Goal: Find specific page/section: Find specific page/section

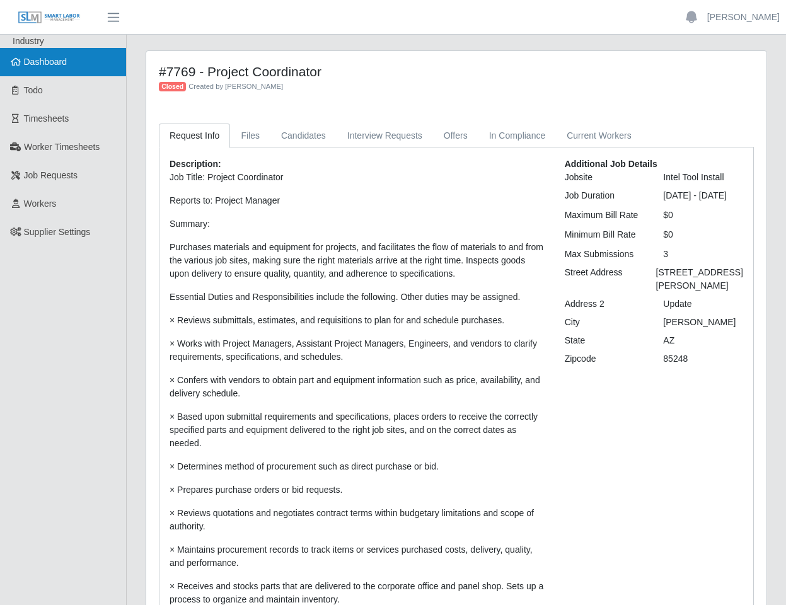
click at [67, 70] on link "Dashboard" at bounding box center [63, 62] width 126 height 28
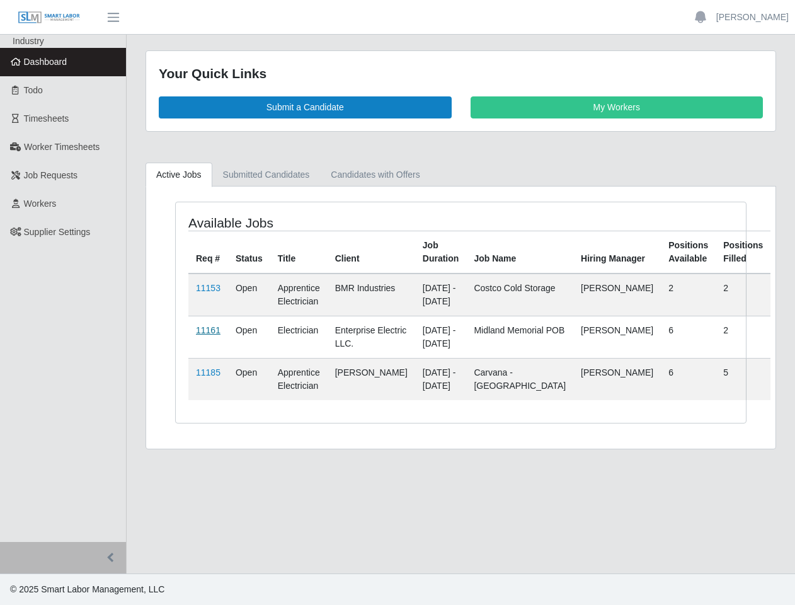
click at [209, 335] on link "11161" at bounding box center [208, 330] width 25 height 10
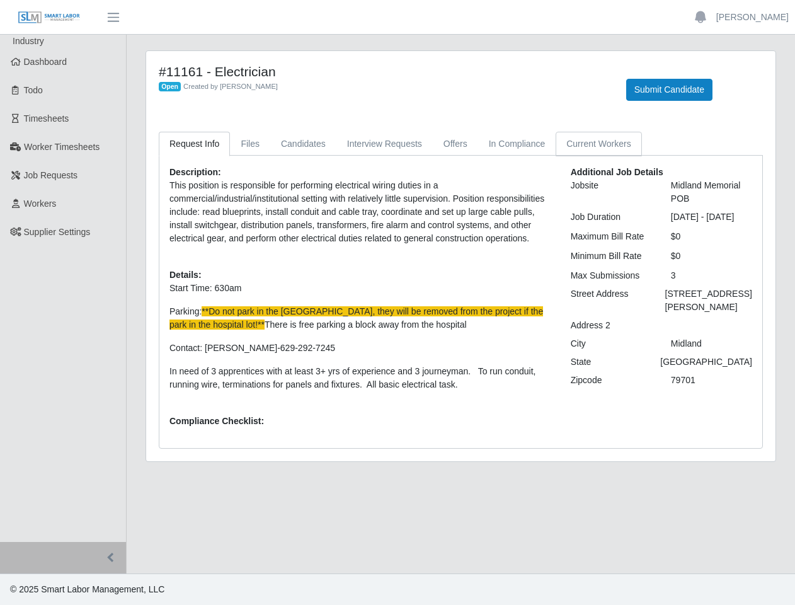
click at [626, 148] on link "Current Workers" at bounding box center [599, 144] width 86 height 25
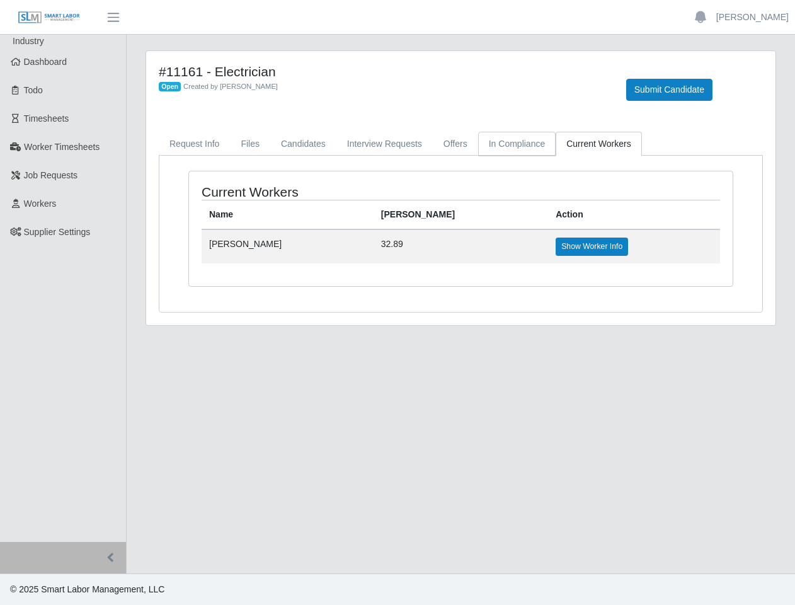
click at [529, 146] on link "In Compliance" at bounding box center [517, 144] width 78 height 25
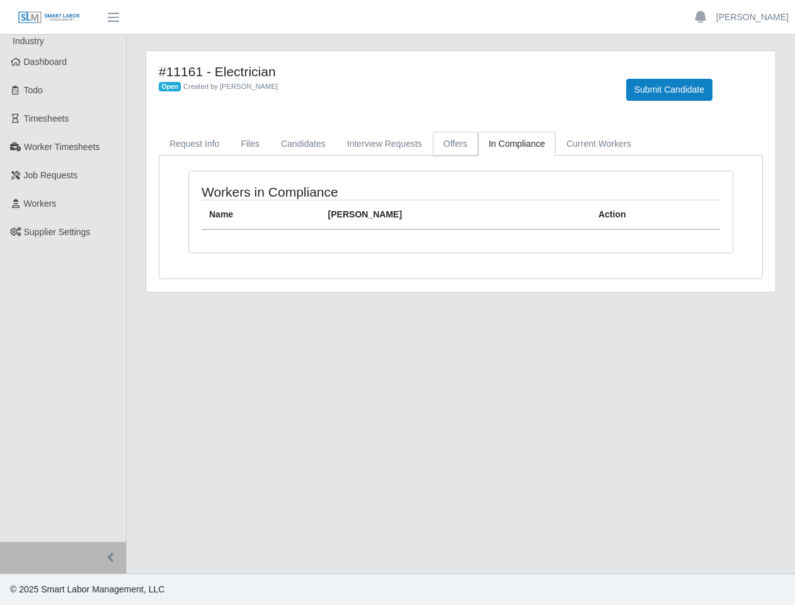
click at [468, 146] on link "Offers" at bounding box center [455, 144] width 45 height 25
click at [396, 146] on link "Interview Requests" at bounding box center [384, 144] width 96 height 25
click at [277, 144] on link "Candidates" at bounding box center [303, 144] width 66 height 25
click at [253, 144] on link "Files" at bounding box center [250, 144] width 40 height 25
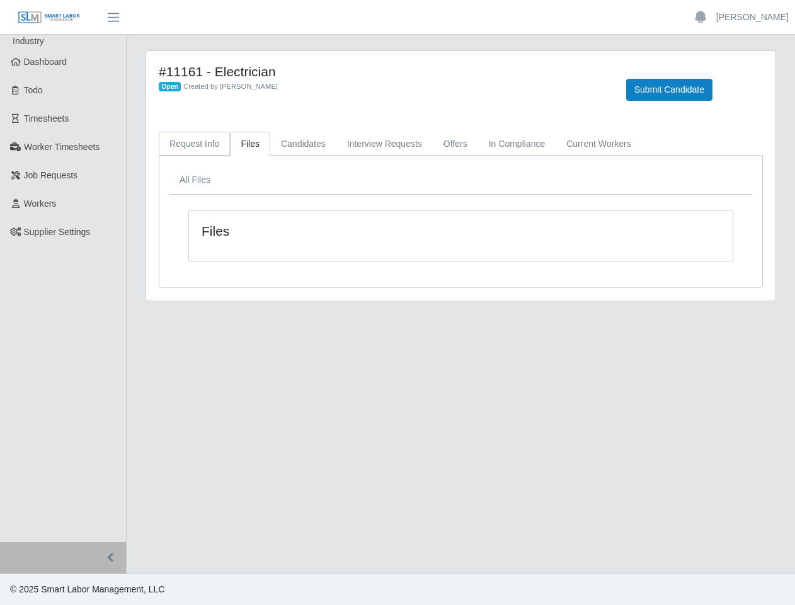
click at [218, 145] on link "Request Info" at bounding box center [194, 144] width 71 height 25
